Goal: Check status: Check status

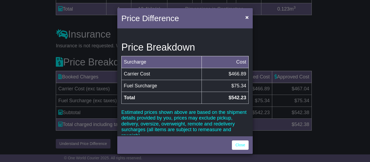
scroll to position [52, 0]
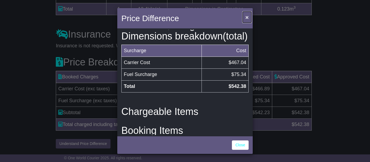
click at [247, 15] on span "×" at bounding box center [247, 17] width 3 height 6
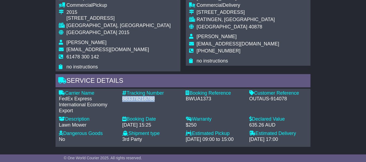
scroll to position [364, 0]
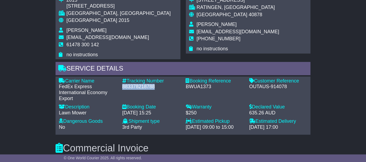
drag, startPoint x: 287, startPoint y: 96, endPoint x: 251, endPoint y: 96, distance: 35.2
click at [251, 90] on div "OUTAUS-914078" at bounding box center [278, 87] width 58 height 6
drag, startPoint x: 250, startPoint y: 96, endPoint x: 289, endPoint y: 96, distance: 39.0
click at [289, 90] on div "OUTAUS-914078" at bounding box center [278, 87] width 58 height 6
copy div "OUTAUS-914078"
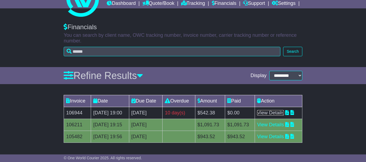
click at [280, 110] on link "View Details" at bounding box center [270, 112] width 27 height 5
drag, startPoint x: 150, startPoint y: 13, endPoint x: 137, endPoint y: 2, distance: 16.9
click at [150, 33] on p "You can search by client name, OWC tracking number, invoice number, carrier tra…" at bounding box center [183, 39] width 239 height 12
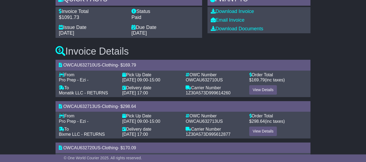
scroll to position [65, 0]
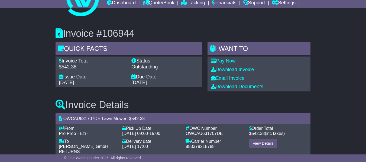
scroll to position [44, 0]
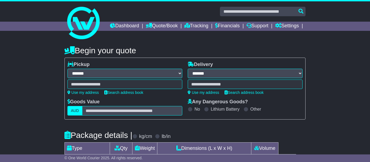
select select "**"
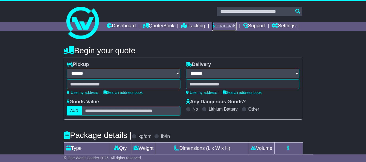
click at [237, 25] on link "Financials" at bounding box center [224, 26] width 25 height 9
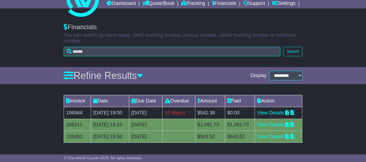
scroll to position [61, 0]
click at [275, 110] on link "View Details" at bounding box center [270, 112] width 27 height 5
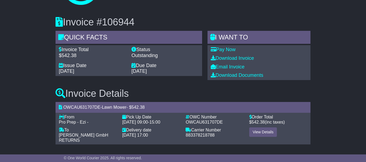
scroll to position [44, 0]
click at [269, 131] on link "View Details" at bounding box center [263, 132] width 28 height 9
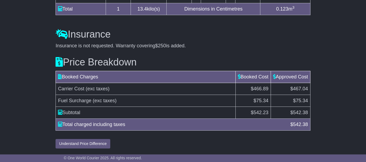
scroll to position [635, 0]
